Goal: Information Seeking & Learning: Learn about a topic

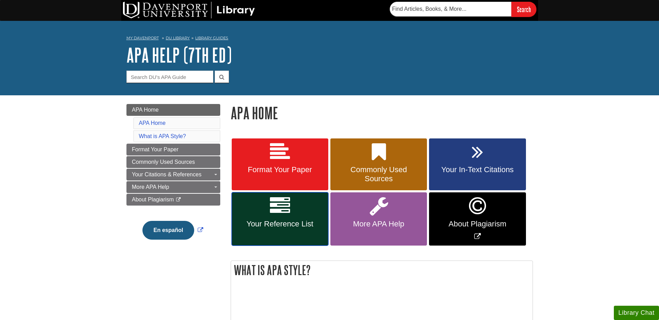
click at [277, 209] on icon at bounding box center [280, 206] width 20 height 20
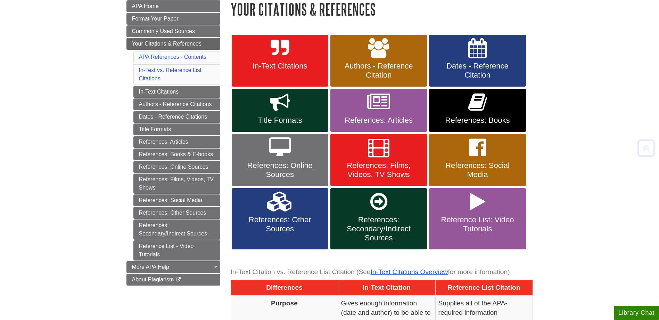
scroll to position [104, 0]
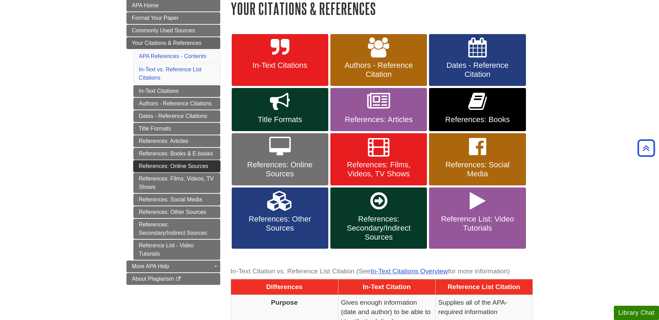
click at [199, 163] on link "References: Online Sources" at bounding box center [176, 166] width 87 height 12
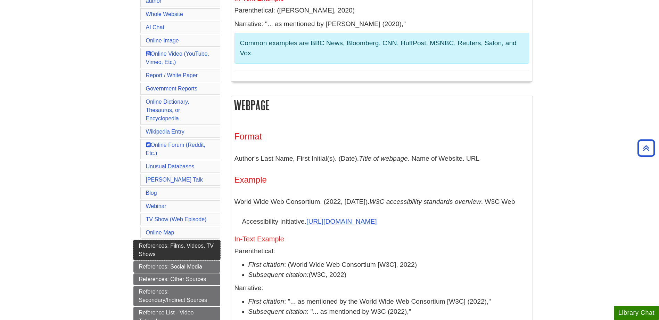
scroll to position [174, 0]
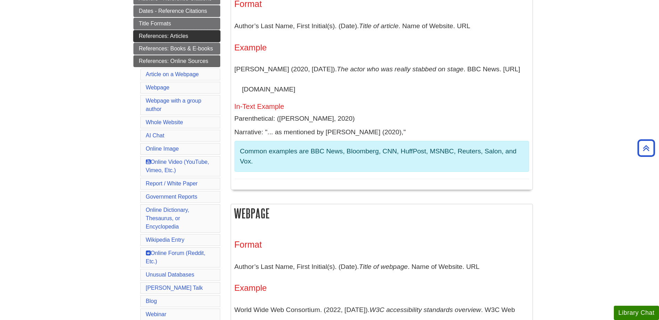
click at [183, 38] on link "References: Articles" at bounding box center [176, 36] width 87 height 12
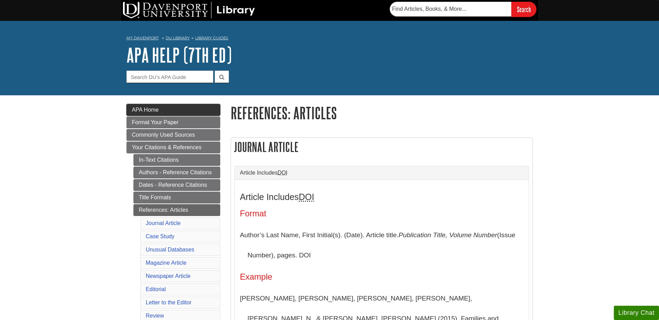
click at [153, 105] on link "APA Home" at bounding box center [173, 110] width 94 height 12
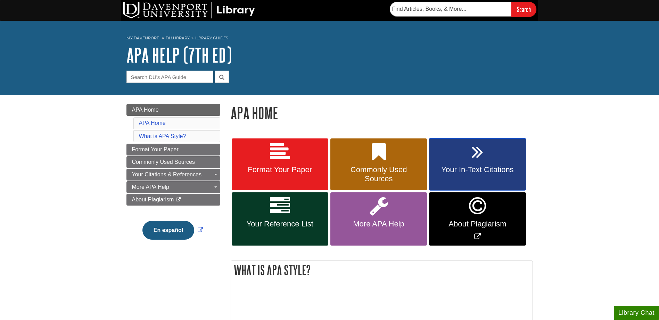
click at [491, 175] on link "Your In-Text Citations" at bounding box center [477, 164] width 97 height 52
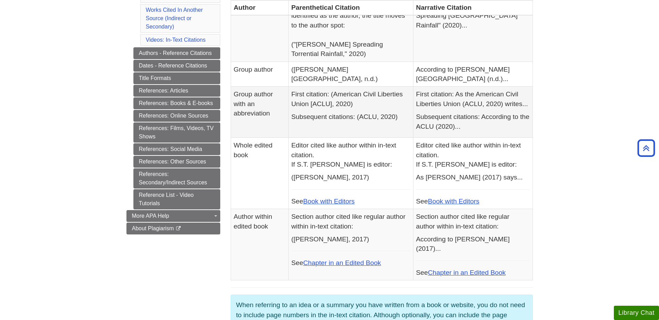
scroll to position [208, 0]
